Goal: Contribute content: Add original content to the website for others to see

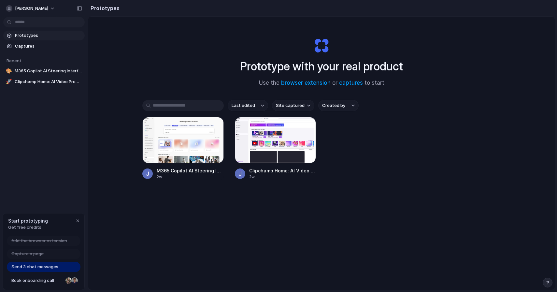
click at [38, 271] on div "Send 3 chat messages" at bounding box center [44, 267] width 74 height 10
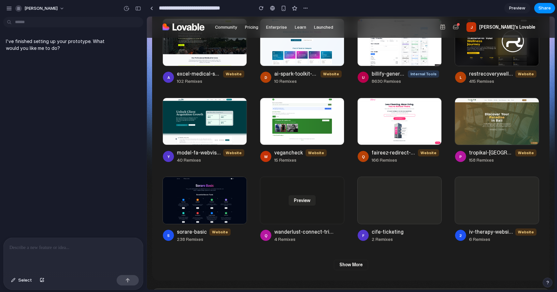
scroll to position [538, 0]
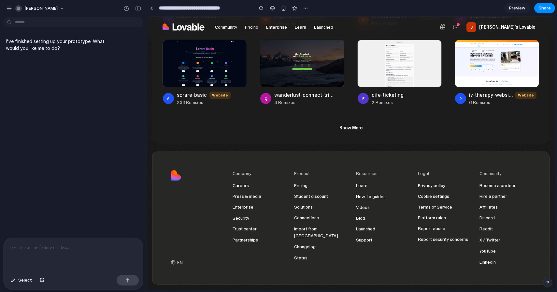
click at [63, 248] on p at bounding box center [73, 248] width 128 height 8
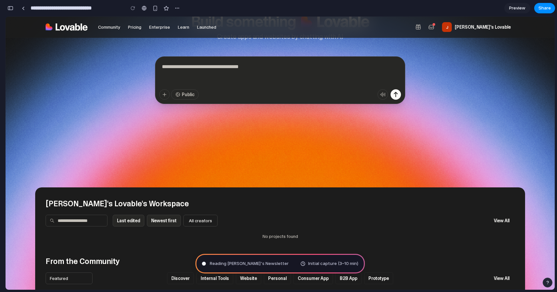
scroll to position [106, 0]
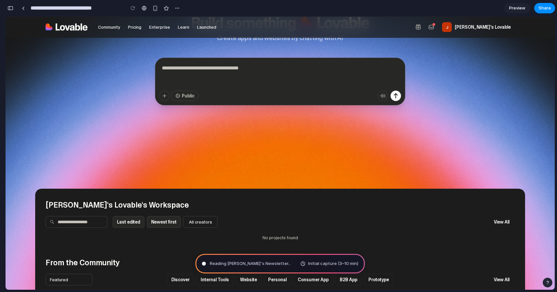
type input "**********"
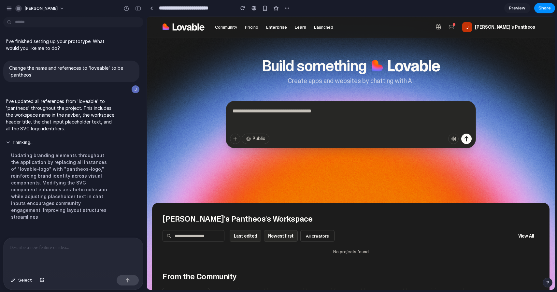
scroll to position [38, 0]
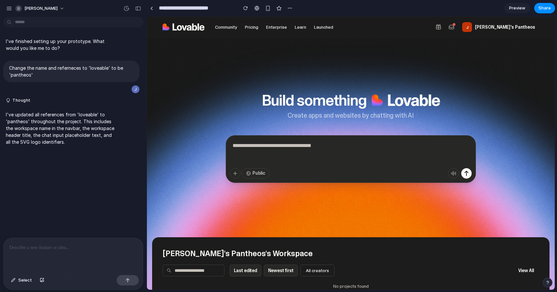
drag, startPoint x: 387, startPoint y: 102, endPoint x: 435, endPoint y: 104, distance: 47.3
click at [435, 104] on icon at bounding box center [406, 100] width 69 height 12
click at [21, 280] on span "Select" at bounding box center [25, 280] width 14 height 7
click at [409, 102] on div at bounding box center [350, 153] width 407 height 273
